Goal: Information Seeking & Learning: Understand process/instructions

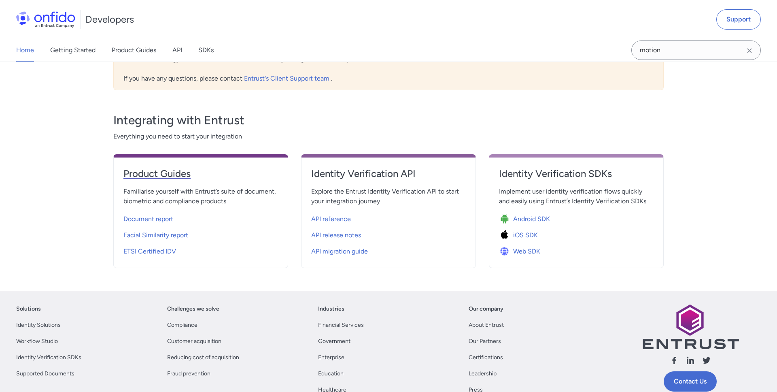
click at [159, 176] on h4 "Product Guides" at bounding box center [200, 173] width 155 height 13
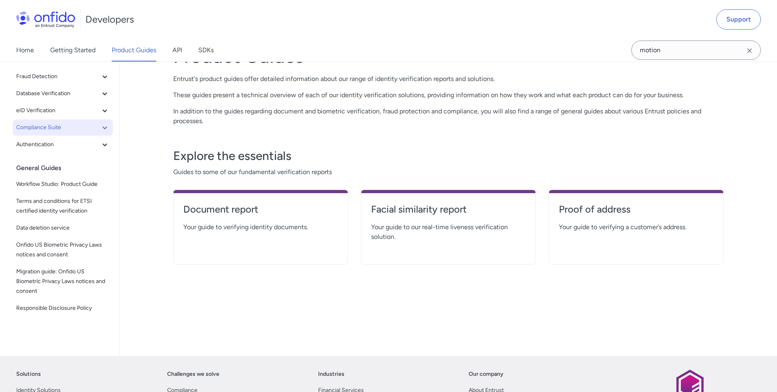
scroll to position [68, 0]
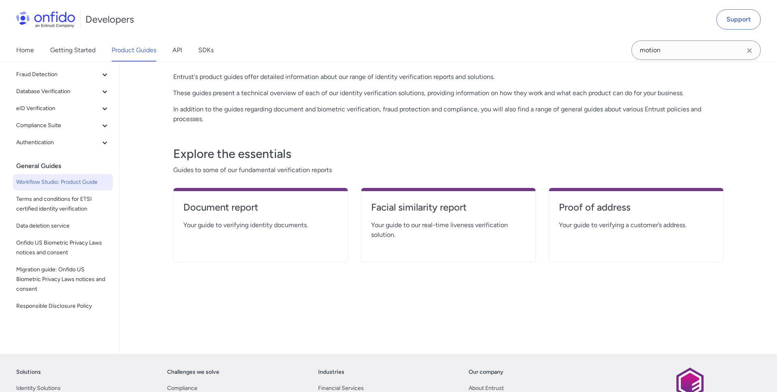
click at [60, 187] on span "Workflow Studio: Product Guide" at bounding box center [62, 182] width 93 height 10
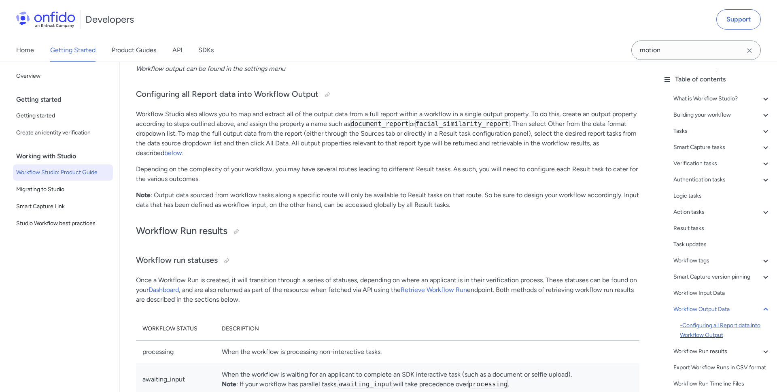
scroll to position [36, 0]
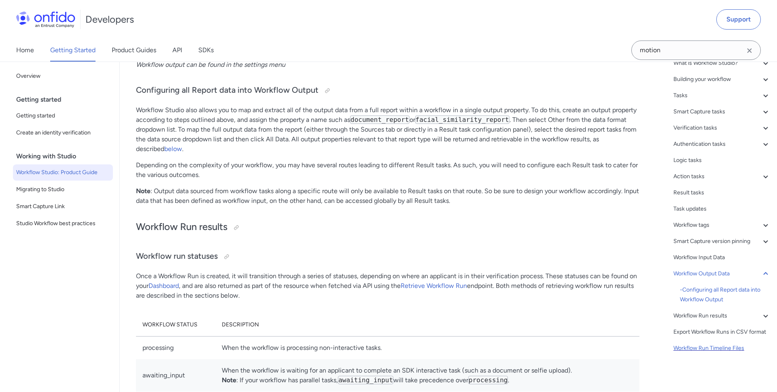
click at [699, 347] on div "Workflow Run Timeline Files" at bounding box center [721, 348] width 97 height 10
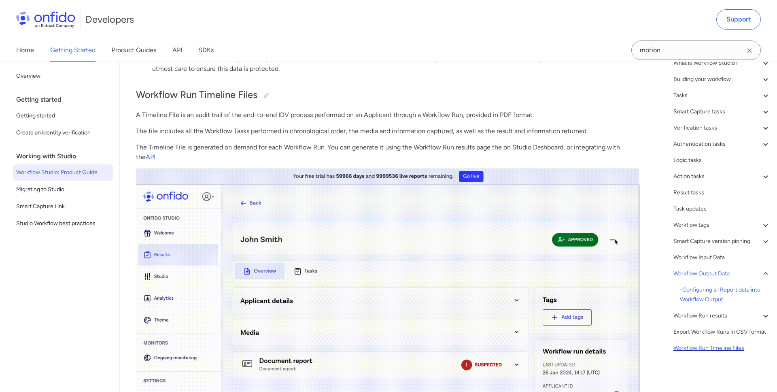
scroll to position [10, 0]
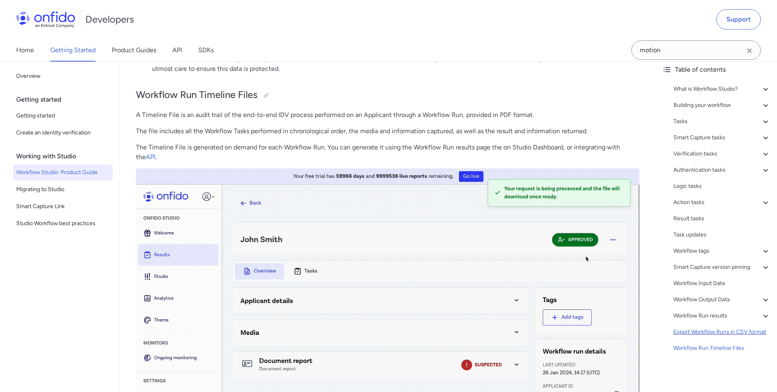
click at [702, 333] on div "Export Workflow Runs in CSV format" at bounding box center [721, 332] width 97 height 10
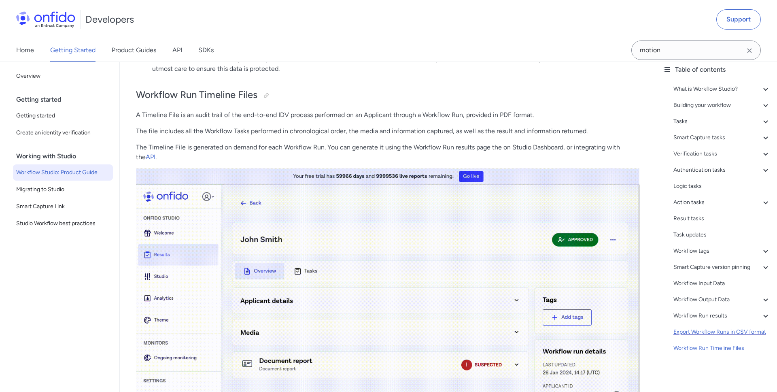
scroll to position [21018, 0]
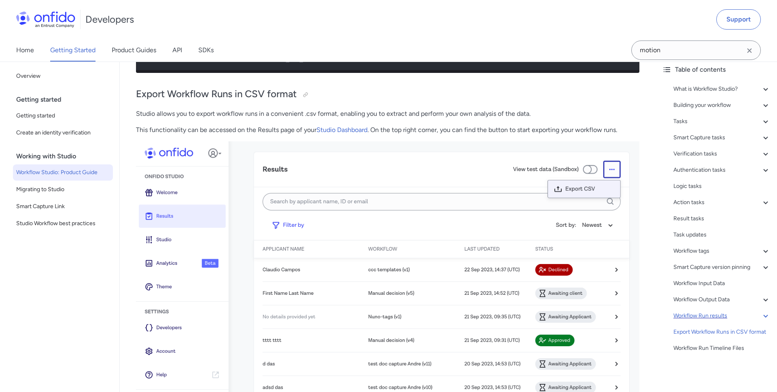
click at [702, 317] on div "Workflow Run results" at bounding box center [721, 316] width 97 height 10
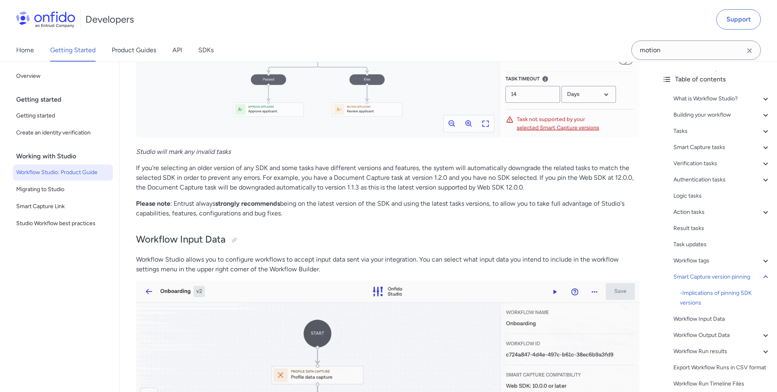
scroll to position [18760, 0]
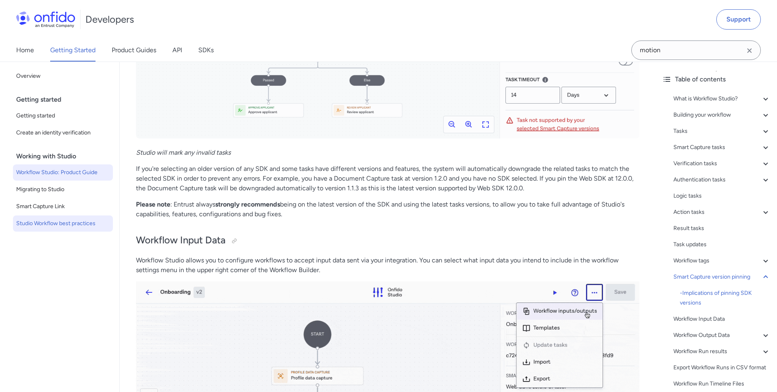
click at [55, 221] on span "Studio Workflow best practices" at bounding box center [62, 224] width 93 height 10
